Goal: Task Accomplishment & Management: Use online tool/utility

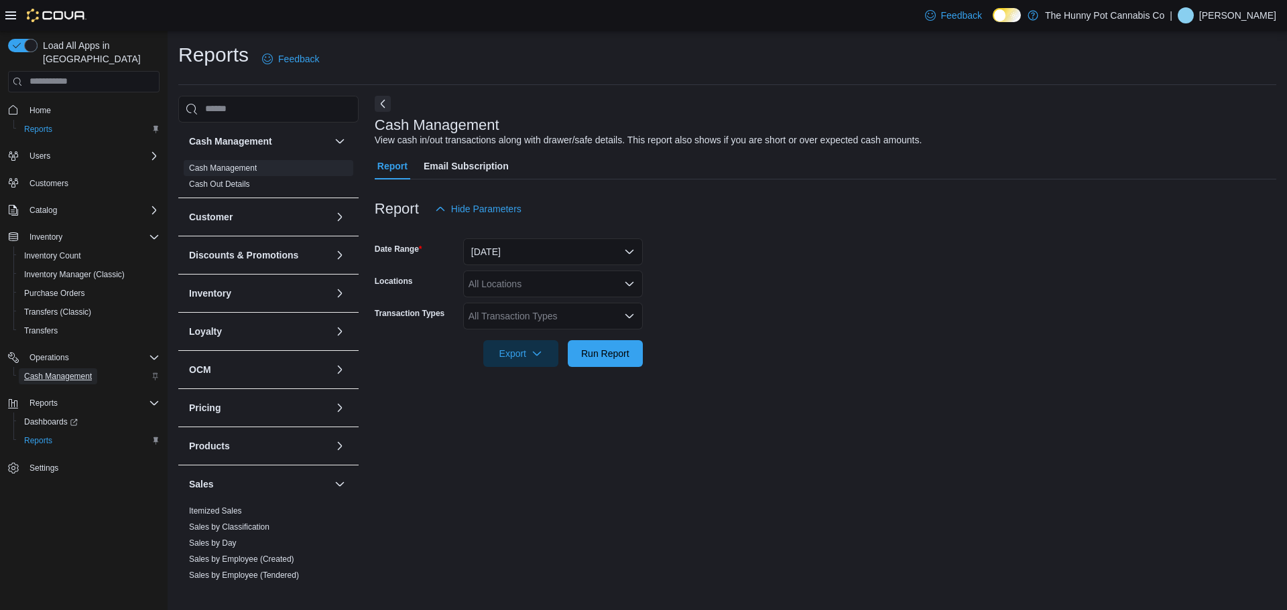
click at [74, 371] on span "Cash Management" at bounding box center [58, 376] width 68 height 11
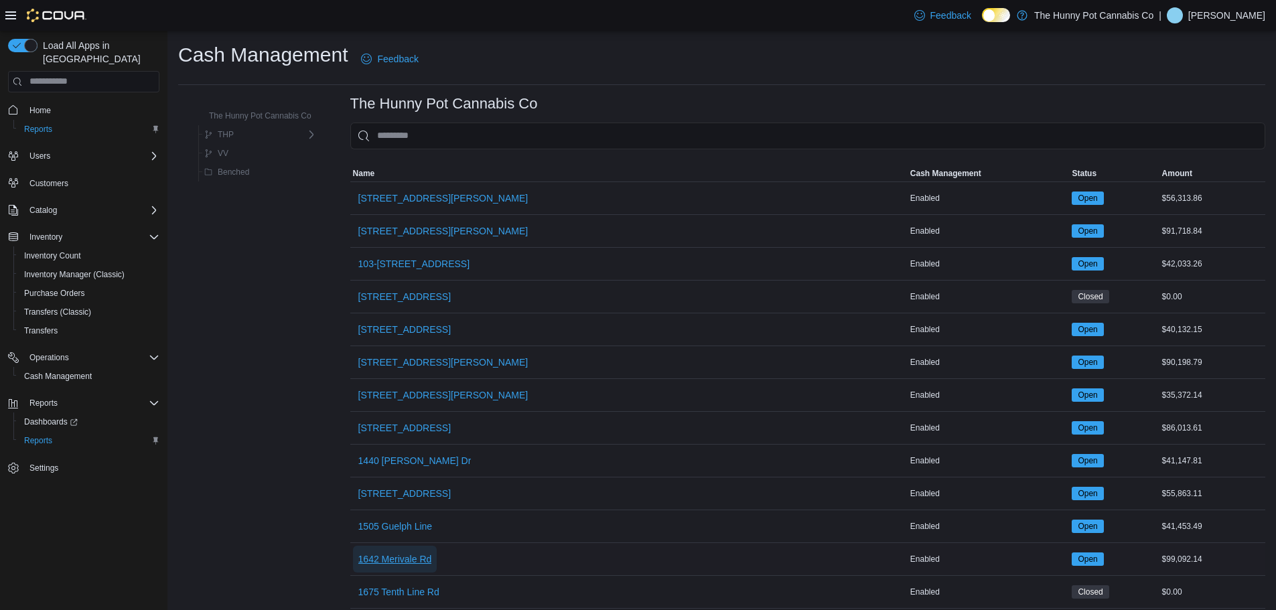
click at [417, 565] on span "1642 Merivale Rd" at bounding box center [395, 559] width 74 height 13
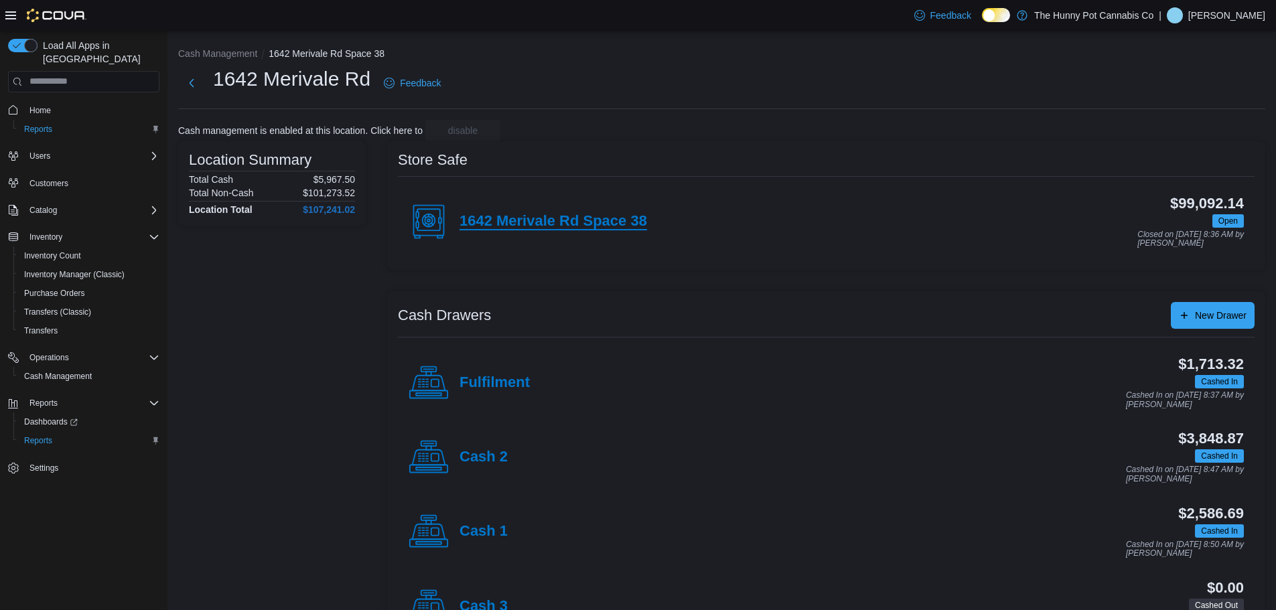
click at [592, 220] on h4 "1642 Merivale Rd Space 38" at bounding box center [554, 221] width 188 height 17
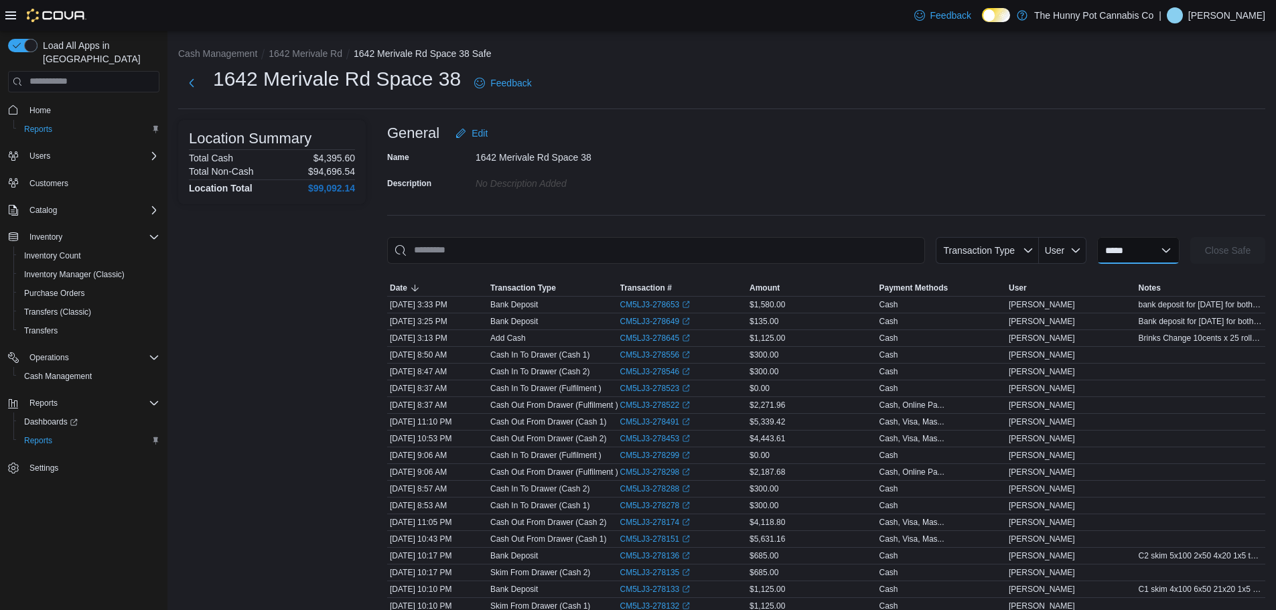
click at [1120, 243] on select "**********" at bounding box center [1139, 250] width 82 height 27
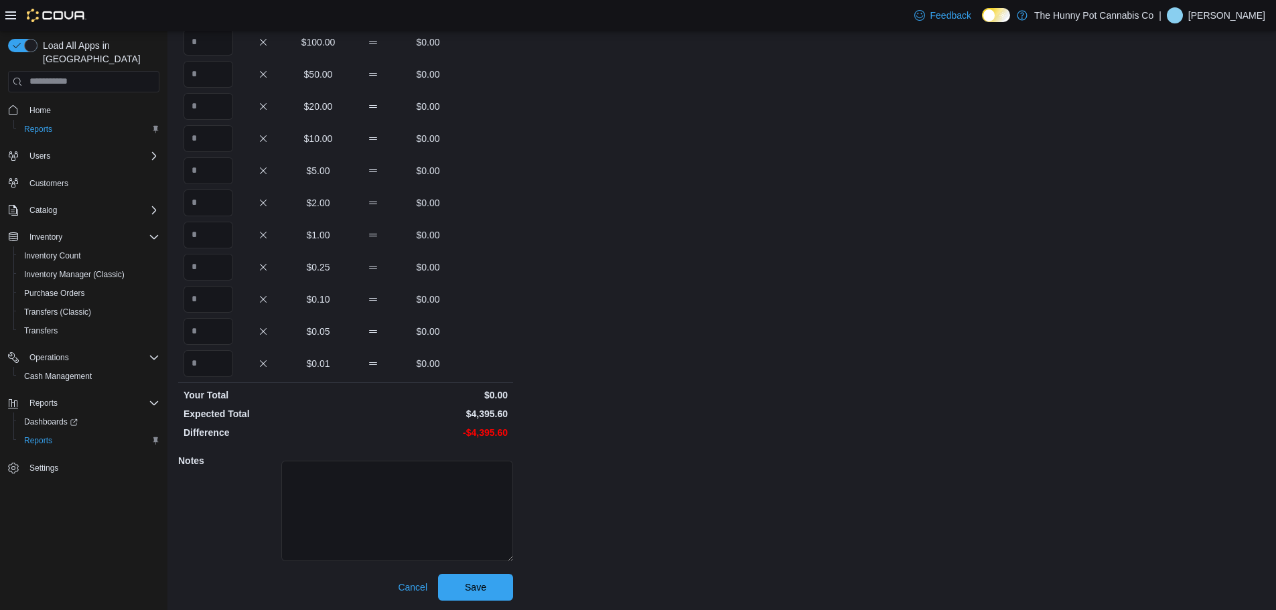
scroll to position [119, 0]
click at [416, 592] on span "Cancel" at bounding box center [412, 586] width 29 height 13
